Goal: Answer question/provide support

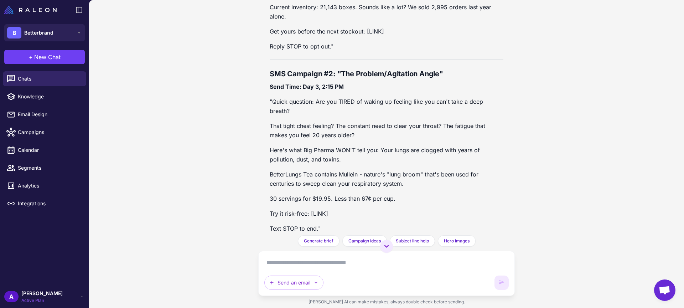
scroll to position [4636, 0]
drag, startPoint x: 340, startPoint y: 50, endPoint x: 502, endPoint y: 52, distance: 162.4
copy p "TIRED of waking up feeling like you can't take a deep breath?"
drag, startPoint x: 334, startPoint y: 66, endPoint x: 271, endPoint y: 66, distance: 62.7
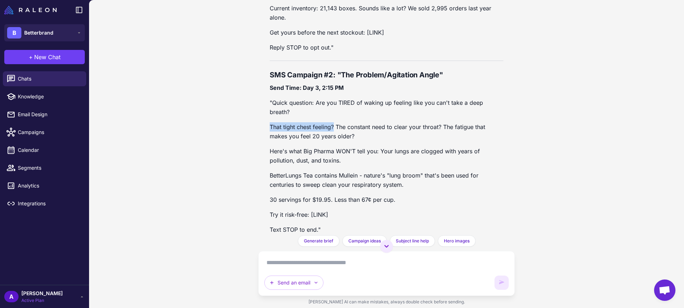
click at [271, 122] on p "That tight chest feeling? The constant need to clear your throat? The fatigue t…" at bounding box center [387, 131] width 234 height 19
copy p "That tight chest feeling?"
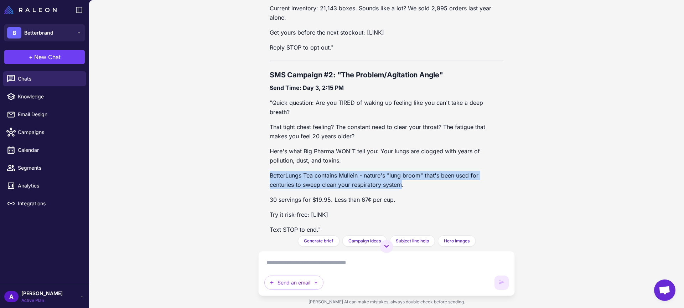
drag, startPoint x: 400, startPoint y: 125, endPoint x: 268, endPoint y: 114, distance: 132.2
copy p "BetterLungs Tea contains Mullein - nature's "lung broom" that's been used for c…"
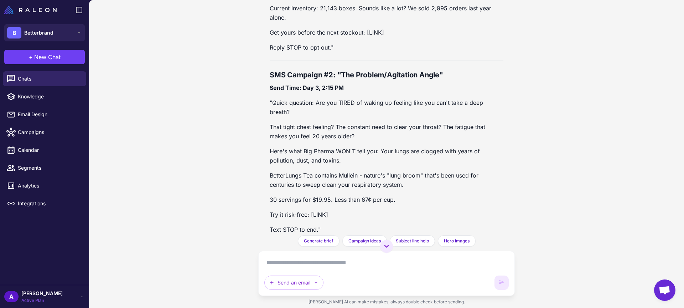
click at [467, 98] on p ""Quick question: Are you TIRED of waking up feeling like you can't take a deep …" at bounding box center [387, 107] width 234 height 19
